Goal: Transaction & Acquisition: Purchase product/service

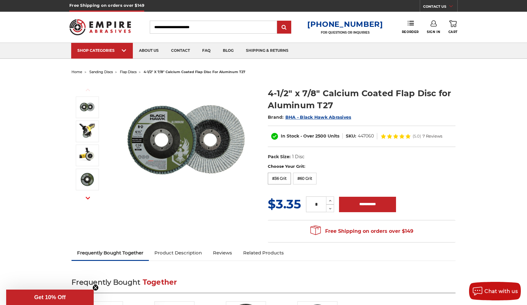
click at [281, 176] on label "#36 Grit" at bounding box center [279, 179] width 23 height 12
click at [302, 181] on label "#60 Grit" at bounding box center [304, 179] width 23 height 12
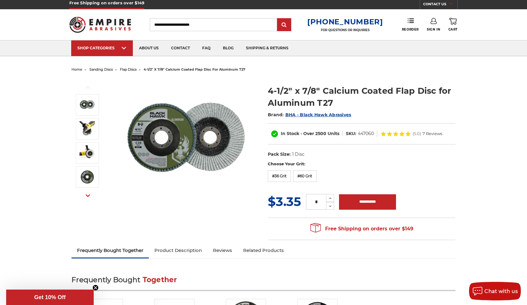
scroll to position [1, 0]
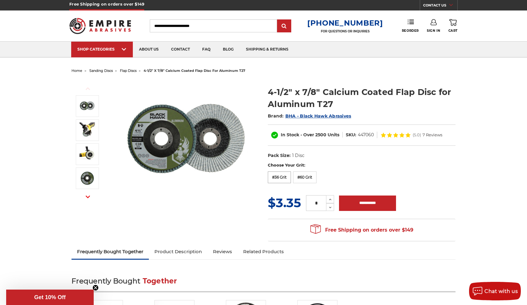
click at [285, 176] on label "#36 Grit" at bounding box center [279, 177] width 23 height 12
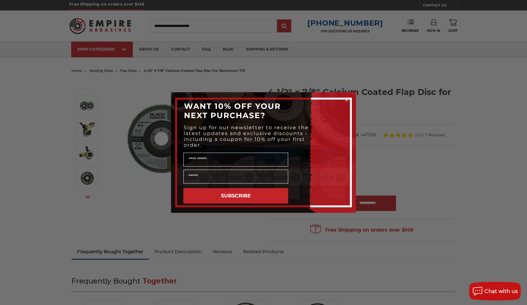
click at [347, 101] on circle "Close dialog" at bounding box center [347, 100] width 6 height 6
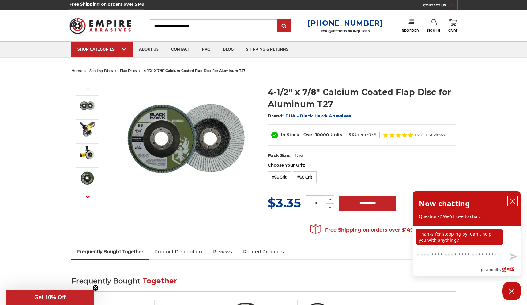
click at [513, 203] on icon "close chatbox" at bounding box center [513, 201] width 6 height 6
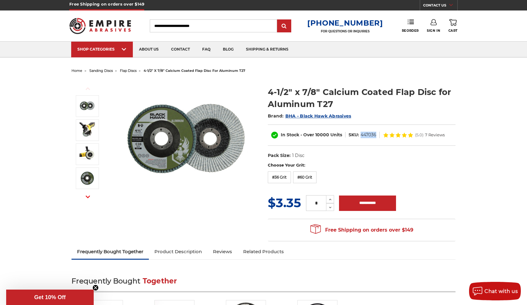
drag, startPoint x: 361, startPoint y: 136, endPoint x: 375, endPoint y: 135, distance: 14.8
click at [375, 135] on dd "447036" at bounding box center [369, 135] width 16 height 6
copy dd "447036"
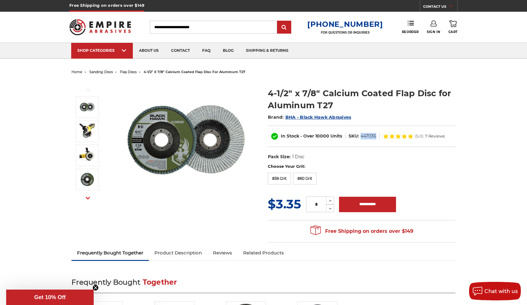
scroll to position [0, 0]
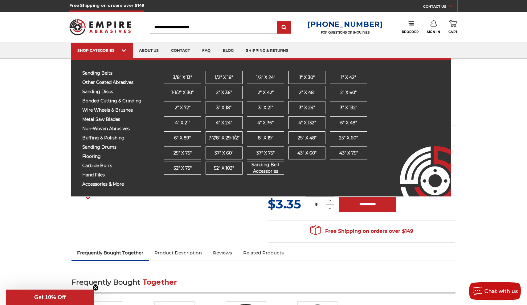
click at [108, 75] on span "sanding belts" at bounding box center [114, 73] width 64 height 5
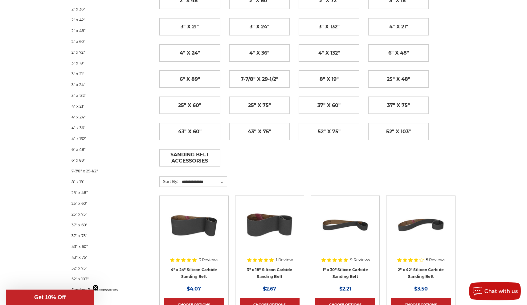
scroll to position [199, 0]
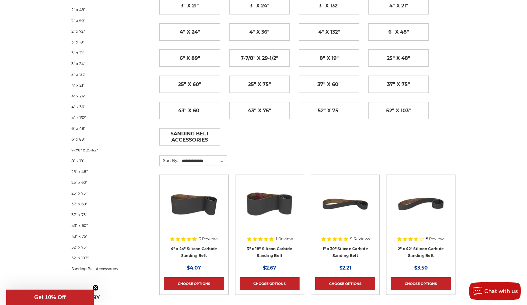
click at [82, 97] on link "4" x 24"" at bounding box center [108, 96] width 72 height 11
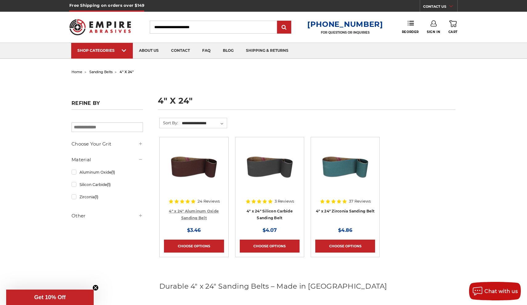
click at [192, 210] on link "4" x 24" Aluminum Oxide Sanding Belt" at bounding box center [194, 215] width 50 height 12
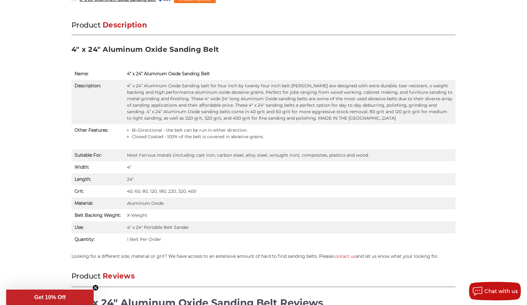
scroll to position [381, 0]
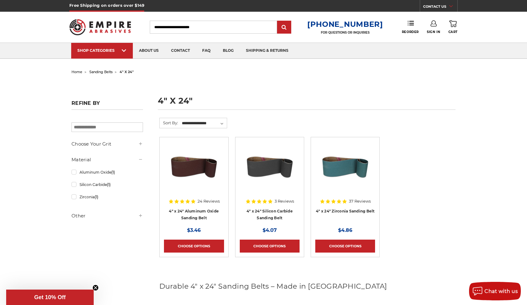
click at [279, 188] on img at bounding box center [269, 166] width 49 height 49
click at [336, 178] on img at bounding box center [345, 166] width 49 height 49
click at [338, 168] on img at bounding box center [345, 166] width 49 height 49
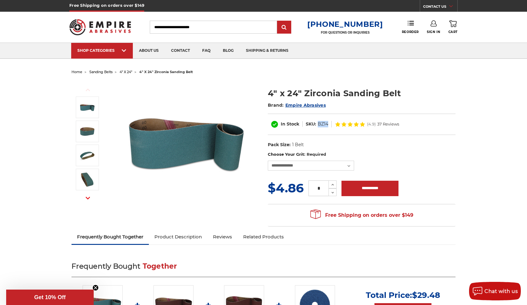
drag, startPoint x: 318, startPoint y: 125, endPoint x: 328, endPoint y: 125, distance: 9.6
click at [328, 125] on dd "BZ14" at bounding box center [323, 124] width 10 height 6
copy dd "BZ14"
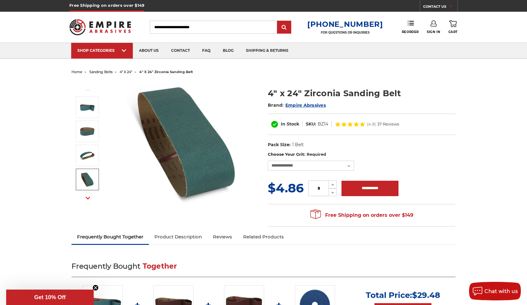
click at [112, 75] on li "sanding belts" at bounding box center [97, 72] width 30 height 9
click at [109, 71] on span "sanding belts" at bounding box center [100, 72] width 23 height 4
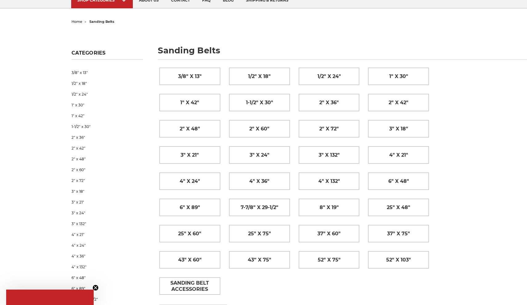
scroll to position [79, 0]
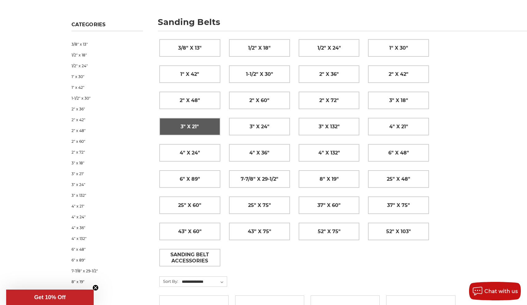
click at [198, 130] on span "3" x 21"" at bounding box center [190, 126] width 18 height 10
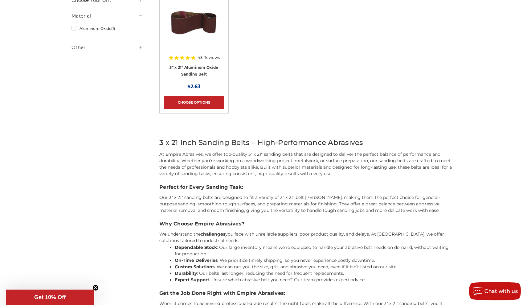
scroll to position [144, 0]
click at [192, 59] on div "43 Reviews" at bounding box center [193, 57] width 51 height 10
click at [195, 97] on link "Choose Options" at bounding box center [194, 102] width 60 height 13
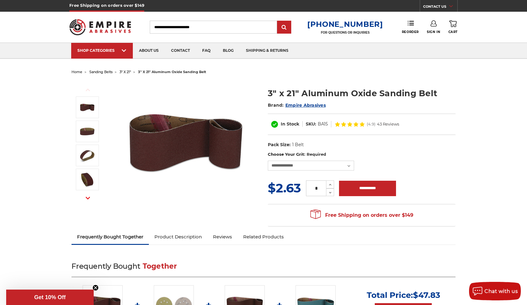
click at [111, 72] on span "sanding belts" at bounding box center [100, 72] width 23 height 4
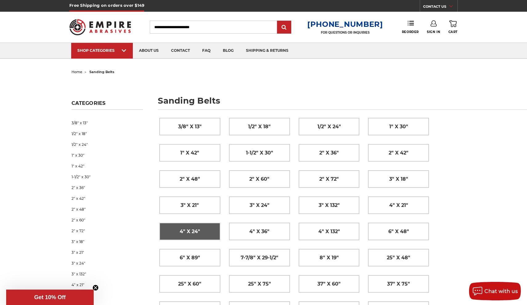
click at [199, 226] on span "4" x 24"" at bounding box center [190, 231] width 20 height 10
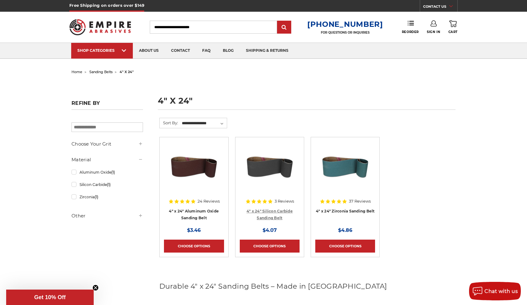
click at [260, 211] on link "4" x 24" Silicon Carbide Sanding Belt" at bounding box center [270, 215] width 46 height 12
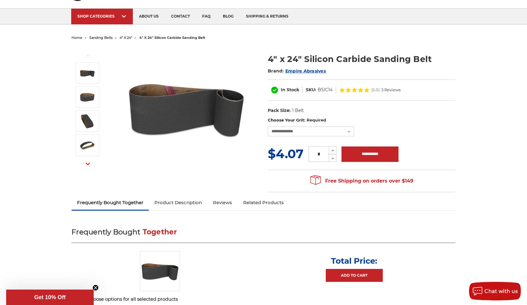
click at [301, 137] on div "**********" at bounding box center [362, 140] width 188 height 46
